Goal: Task Accomplishment & Management: Manage account settings

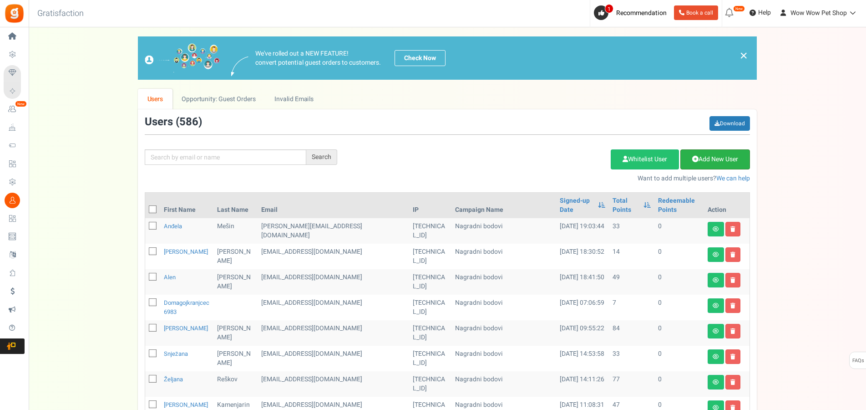
click at [704, 151] on link "Add New User" at bounding box center [716, 159] width 70 height 20
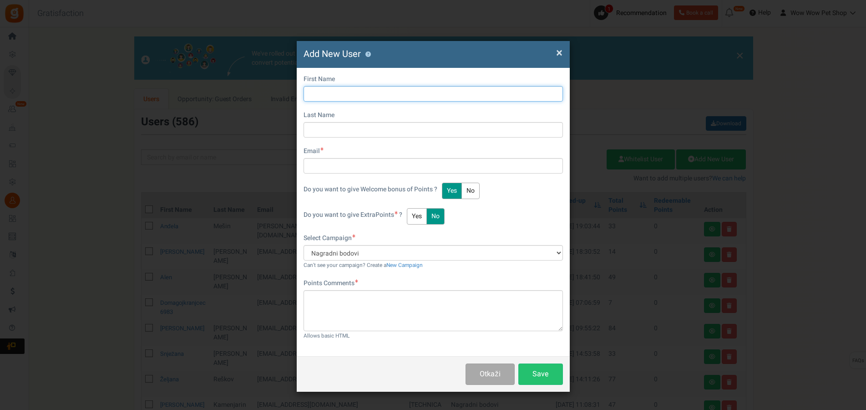
click at [376, 97] on input "text" at bounding box center [434, 93] width 260 height 15
type input "[PERSON_NAME]"
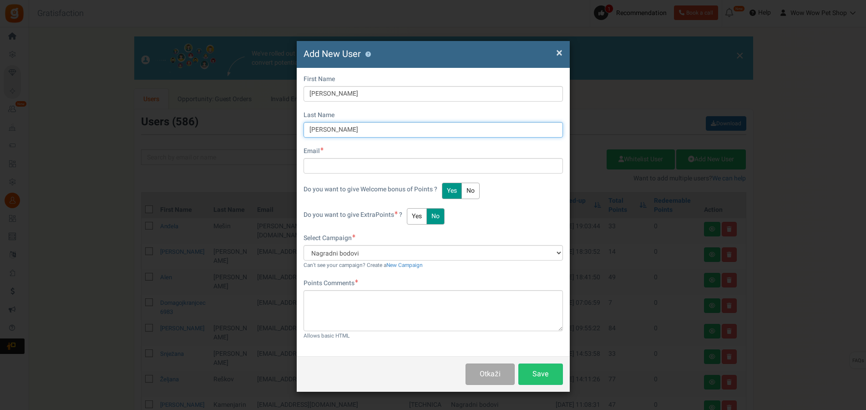
type input "[PERSON_NAME]"
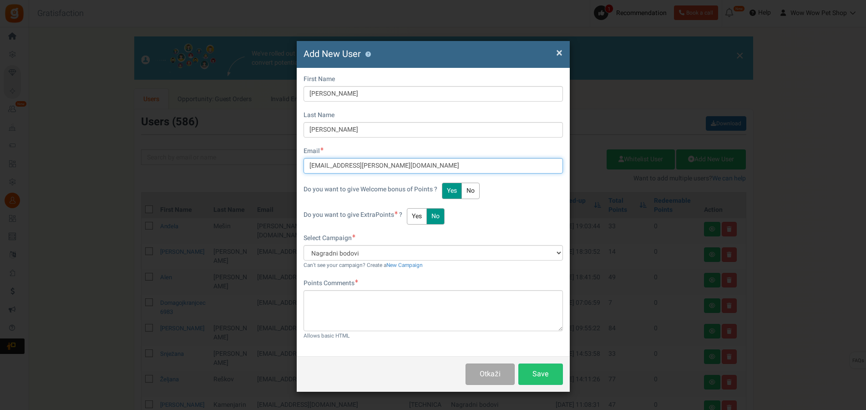
type input "[EMAIL_ADDRESS][PERSON_NAME][DOMAIN_NAME]"
click at [418, 215] on button "Yes" at bounding box center [417, 216] width 20 height 16
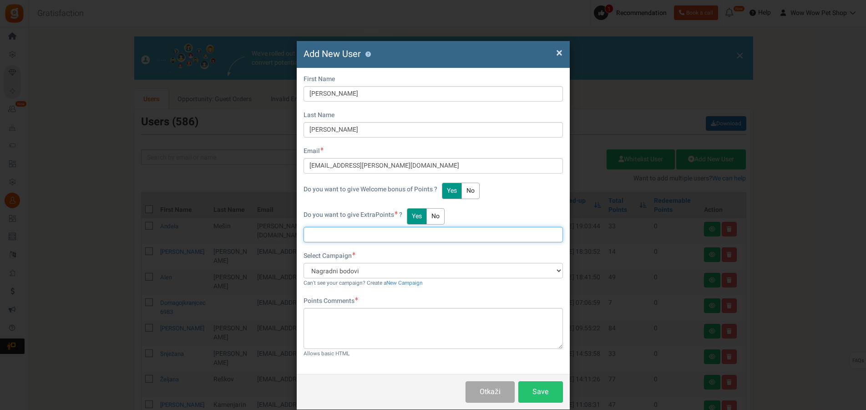
click at [335, 231] on input "text" at bounding box center [434, 234] width 260 height 15
type input "1"
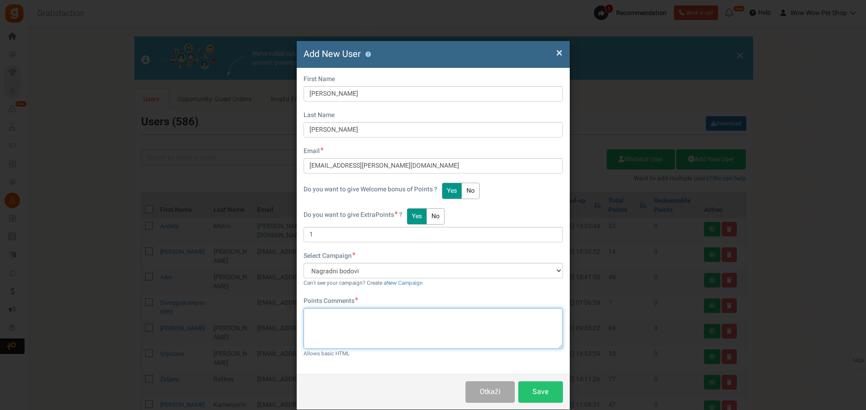
click at [348, 317] on textarea at bounding box center [434, 328] width 260 height 41
paste textarea "1482"
type textarea "Račun br. 1482"
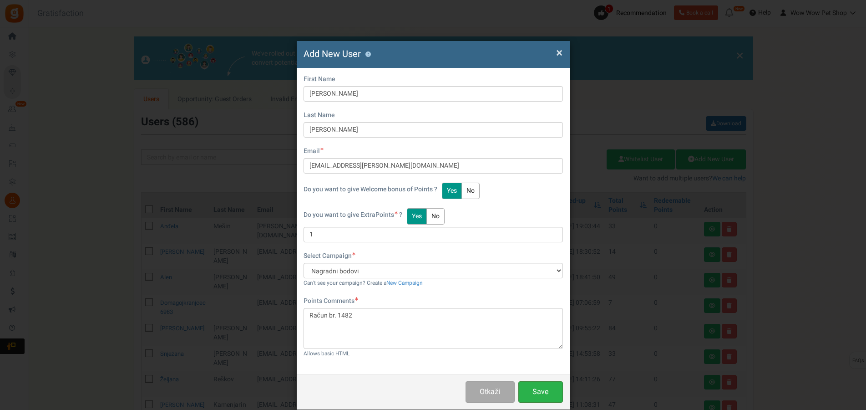
click at [541, 390] on button "Save" at bounding box center [541, 391] width 45 height 21
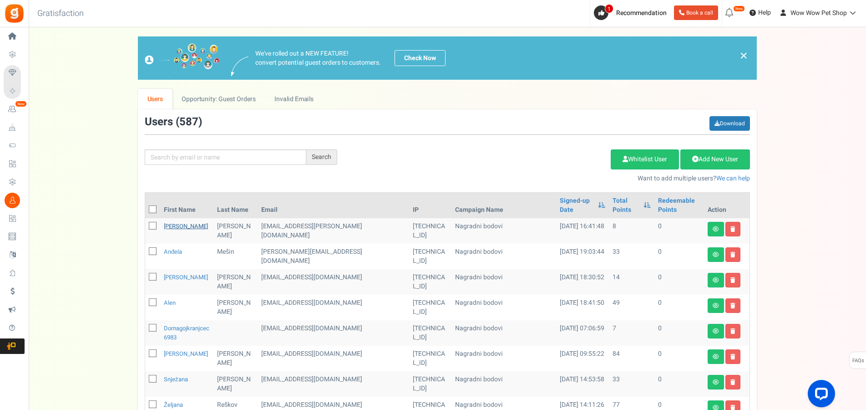
click at [169, 226] on link "[PERSON_NAME]" at bounding box center [186, 226] width 44 height 9
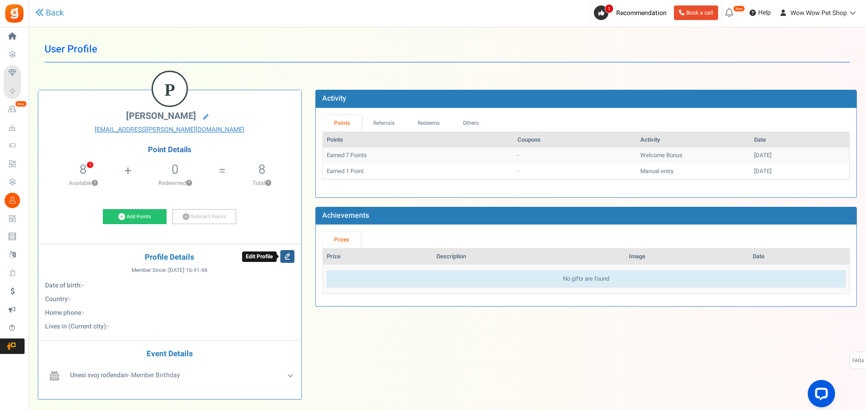
click at [289, 257] on icon at bounding box center [287, 256] width 14 height 13
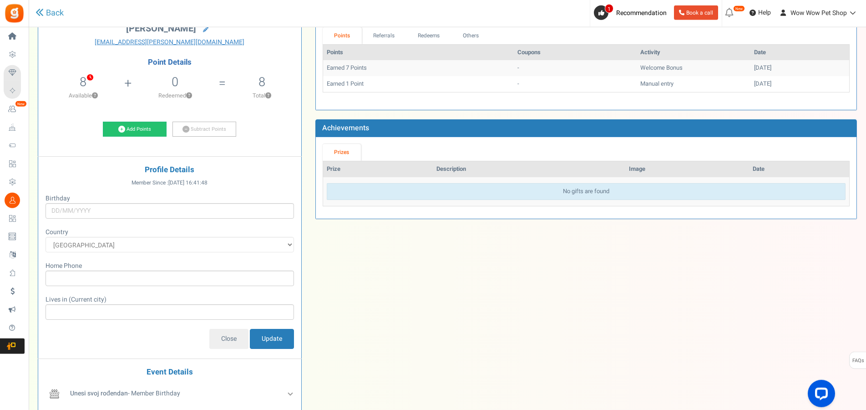
scroll to position [93, 0]
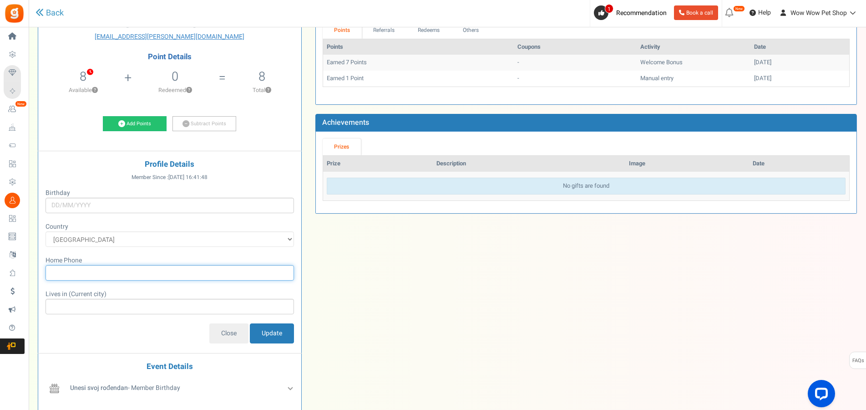
click at [92, 272] on input "text" at bounding box center [170, 272] width 249 height 15
type input "0"
type input "+385977982850"
click at [275, 337] on input "Update" at bounding box center [272, 333] width 44 height 20
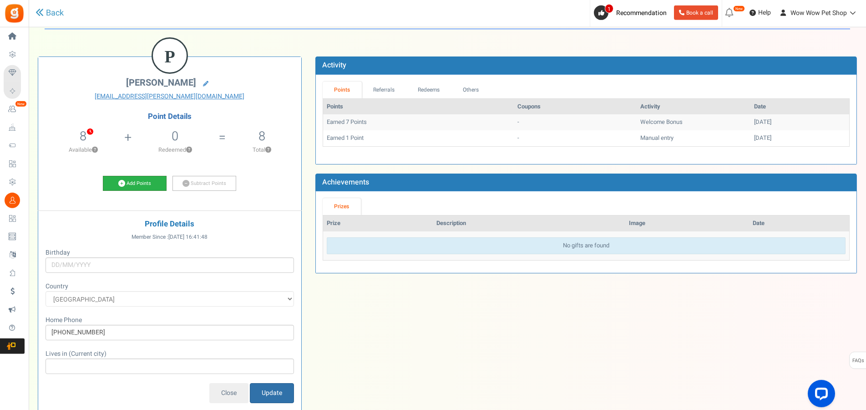
scroll to position [0, 0]
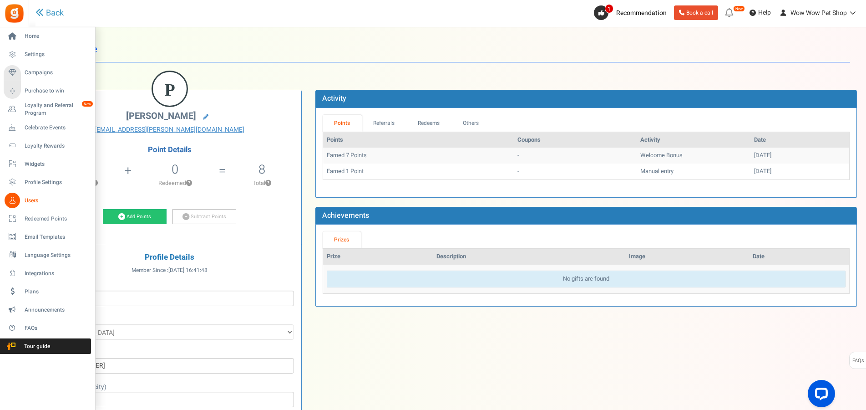
click at [21, 199] on link "Users" at bounding box center [47, 200] width 87 height 15
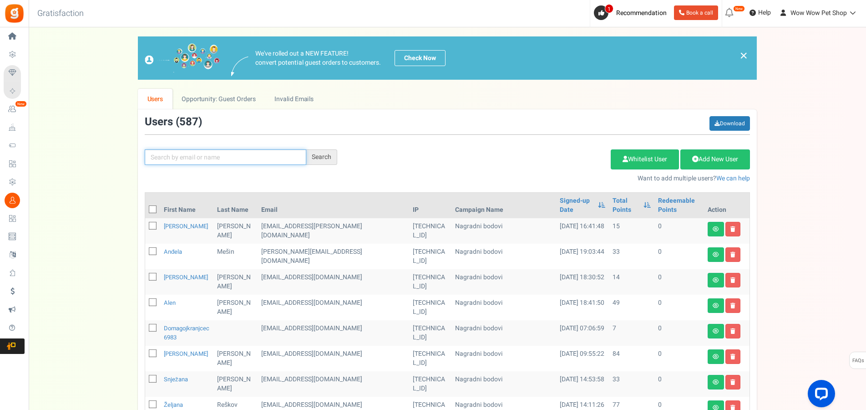
click at [191, 154] on input "text" at bounding box center [226, 156] width 162 height 15
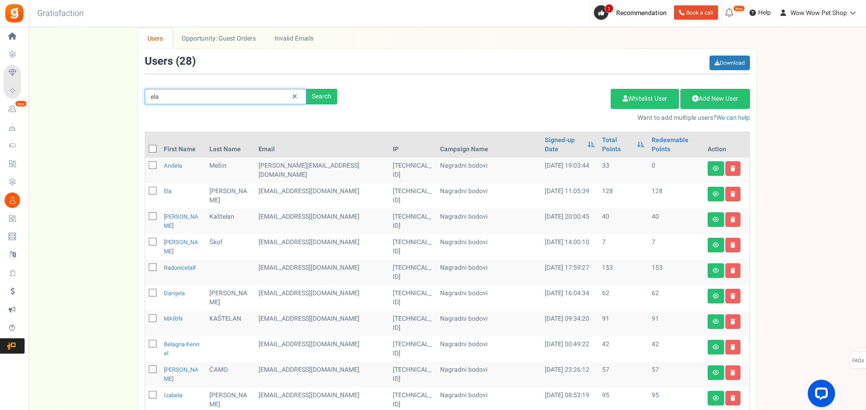
scroll to position [46, 0]
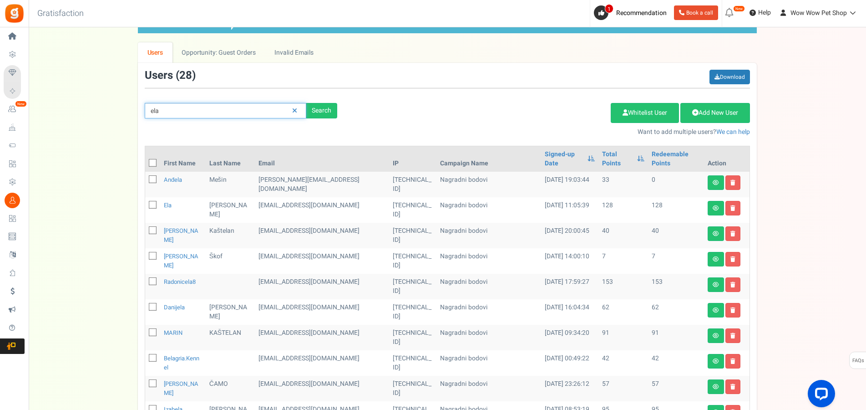
drag, startPoint x: 173, startPoint y: 111, endPoint x: 105, endPoint y: 112, distance: 67.4
click at [145, 112] on input "ela" at bounding box center [226, 110] width 162 height 15
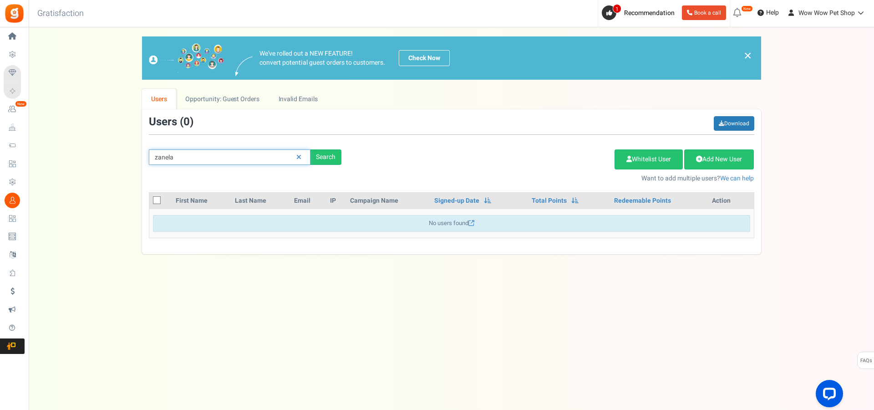
click at [170, 154] on input "zanela" at bounding box center [230, 156] width 162 height 15
type input "zanella"
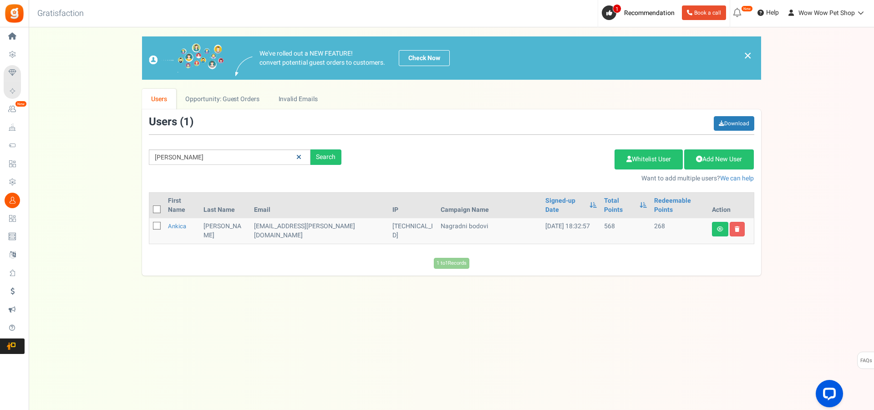
click at [299, 157] on icon at bounding box center [298, 157] width 5 height 6
